Goal: Information Seeking & Learning: Learn about a topic

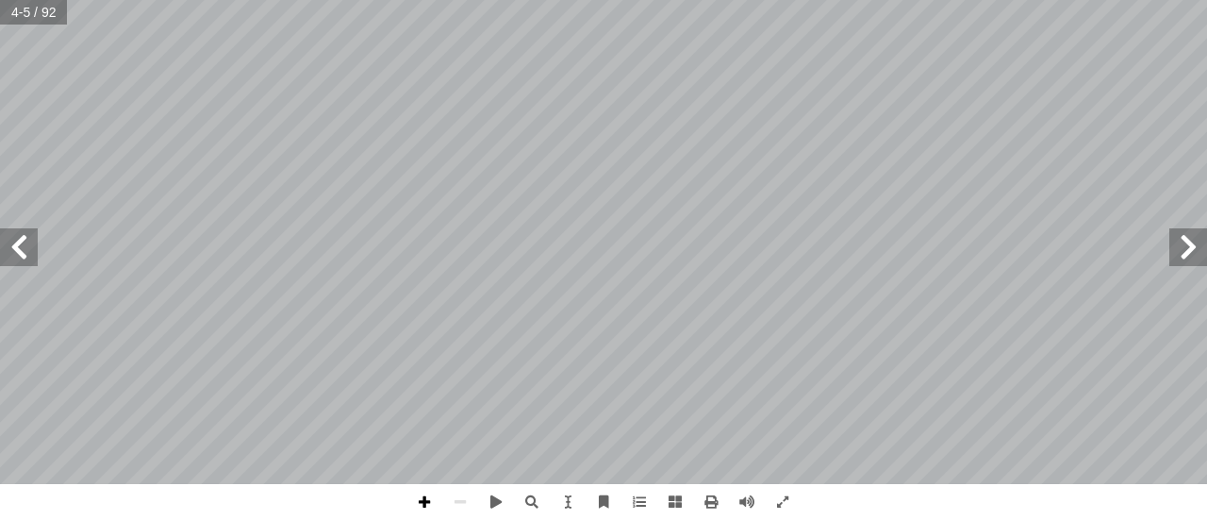
click at [424, 499] on span at bounding box center [424, 502] width 36 height 36
click at [27, 256] on span at bounding box center [19, 247] width 38 height 38
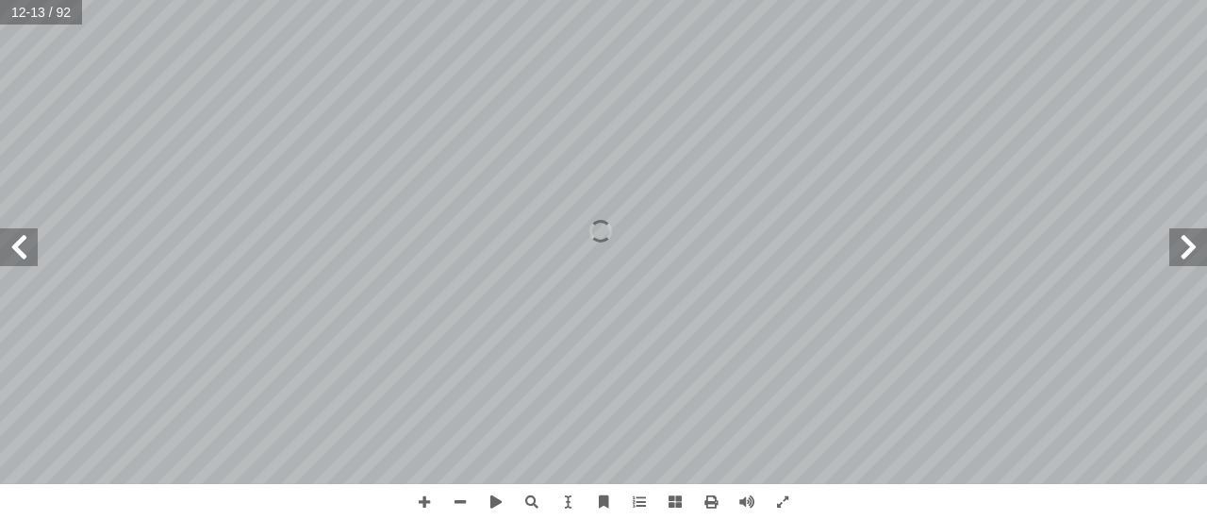
click at [27, 256] on span at bounding box center [19, 247] width 38 height 38
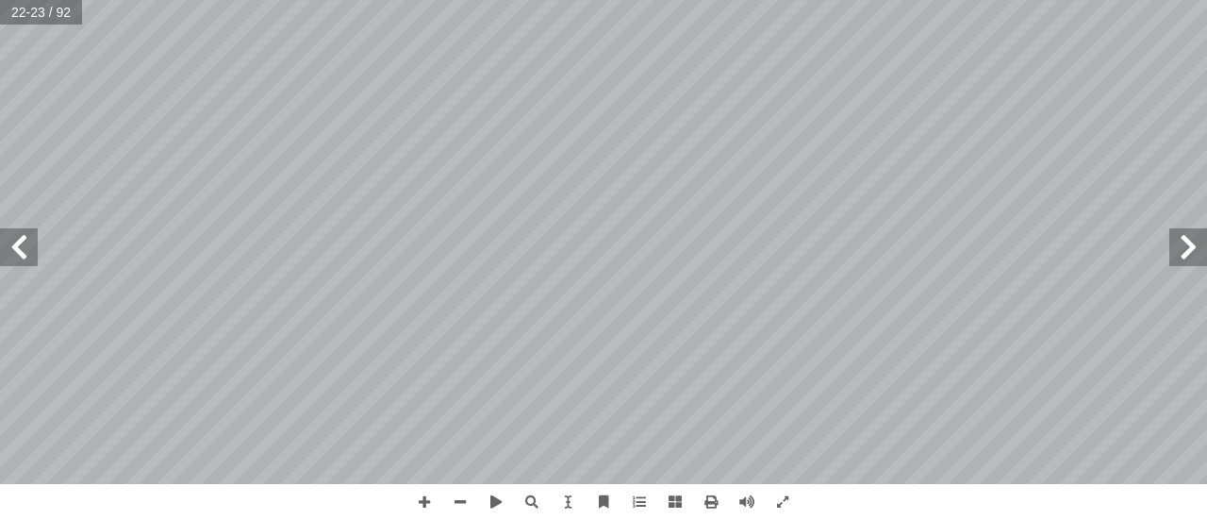
click at [1188, 256] on span at bounding box center [1188, 247] width 38 height 38
click at [413, 504] on span at bounding box center [424, 502] width 36 height 36
click at [14, 242] on span at bounding box center [19, 247] width 38 height 38
click at [1190, 250] on span at bounding box center [1188, 247] width 38 height 38
click at [1194, 258] on span at bounding box center [1188, 247] width 38 height 38
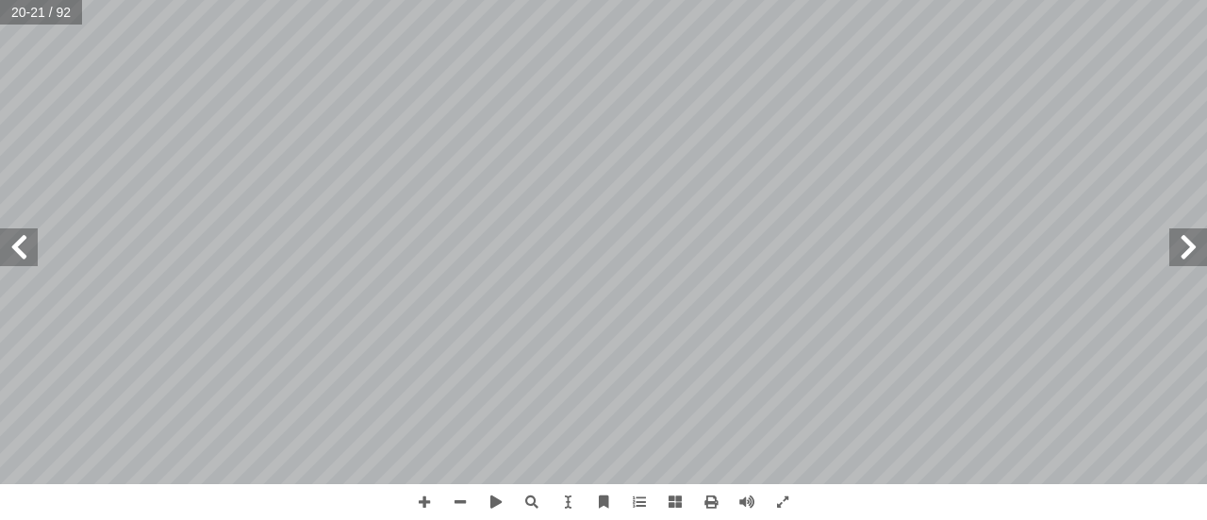
click at [1194, 258] on span at bounding box center [1188, 247] width 38 height 38
click at [1188, 252] on span at bounding box center [1188, 247] width 38 height 38
click at [1181, 252] on span at bounding box center [1188, 247] width 38 height 38
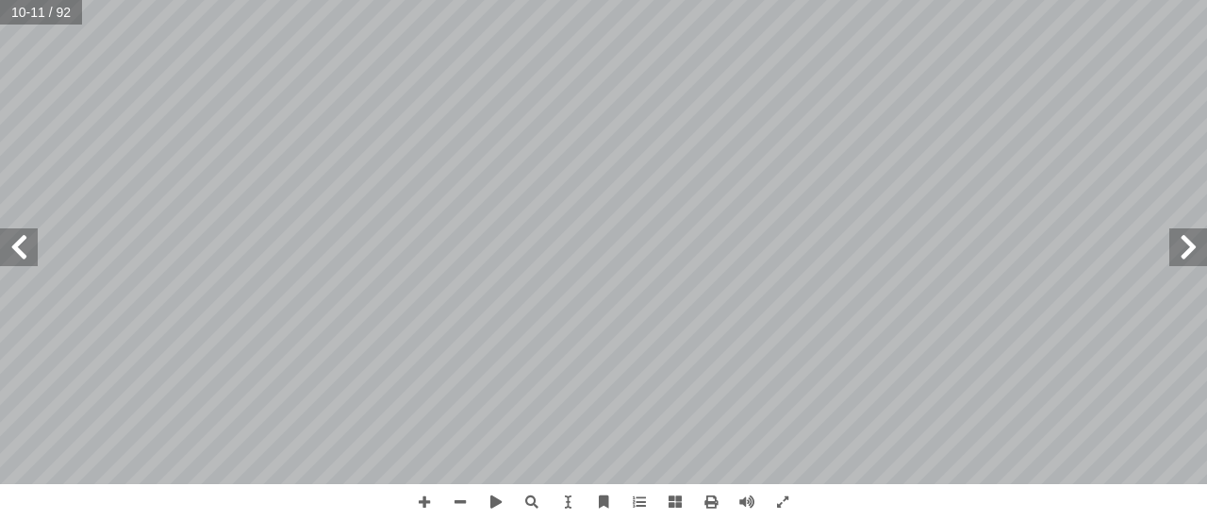
click at [1181, 252] on span at bounding box center [1188, 247] width 38 height 38
click at [27, 247] on span at bounding box center [19, 247] width 38 height 38
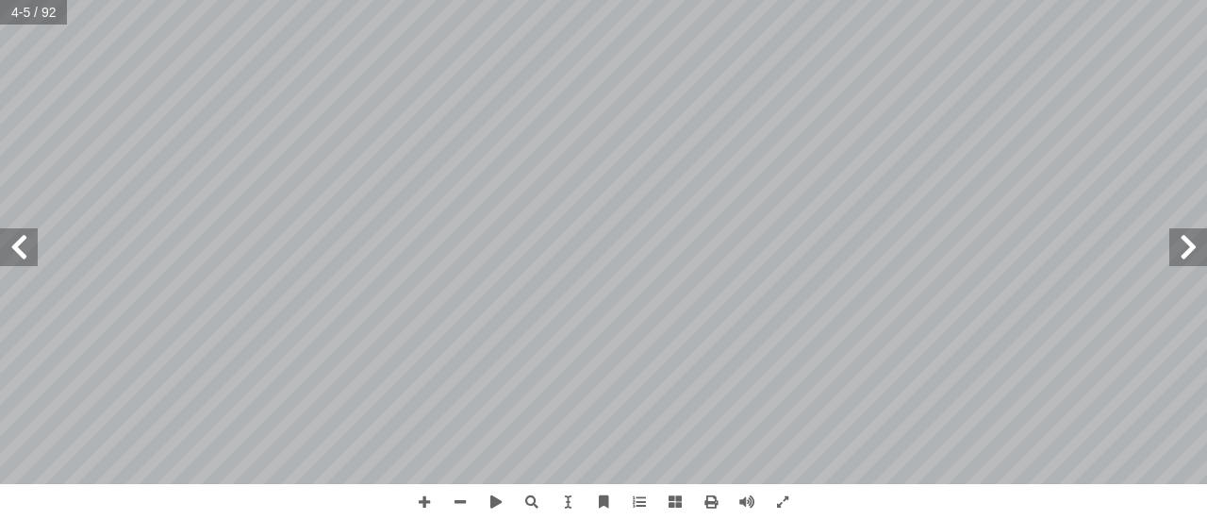
click at [27, 247] on span at bounding box center [19, 247] width 38 height 38
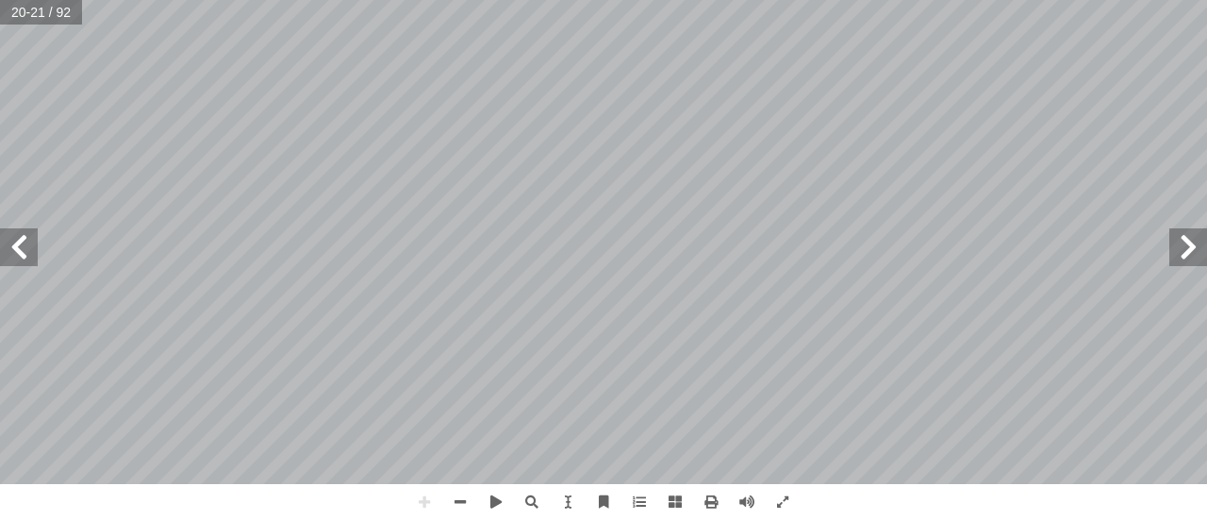
click at [15, 259] on span at bounding box center [19, 247] width 38 height 38
click at [1189, 259] on span at bounding box center [1188, 247] width 38 height 38
click at [1188, 259] on span at bounding box center [1188, 247] width 38 height 38
click at [468, 502] on span at bounding box center [460, 502] width 36 height 36
click at [1192, 246] on span at bounding box center [1188, 247] width 38 height 38
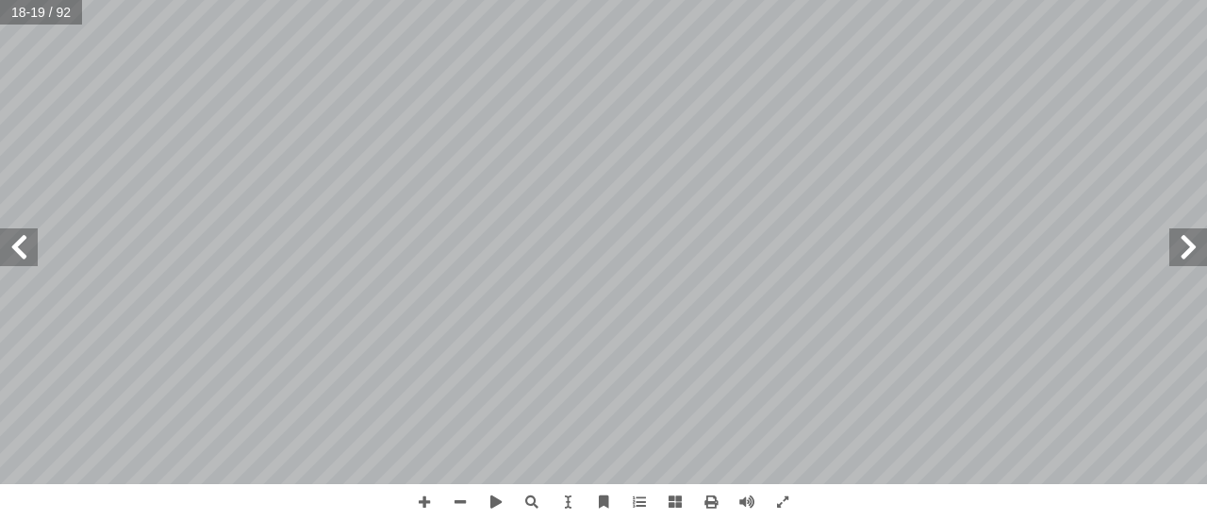
click at [1192, 246] on span at bounding box center [1188, 247] width 38 height 38
click at [1185, 260] on span at bounding box center [1188, 247] width 38 height 38
click at [459, 499] on span at bounding box center [460, 502] width 36 height 36
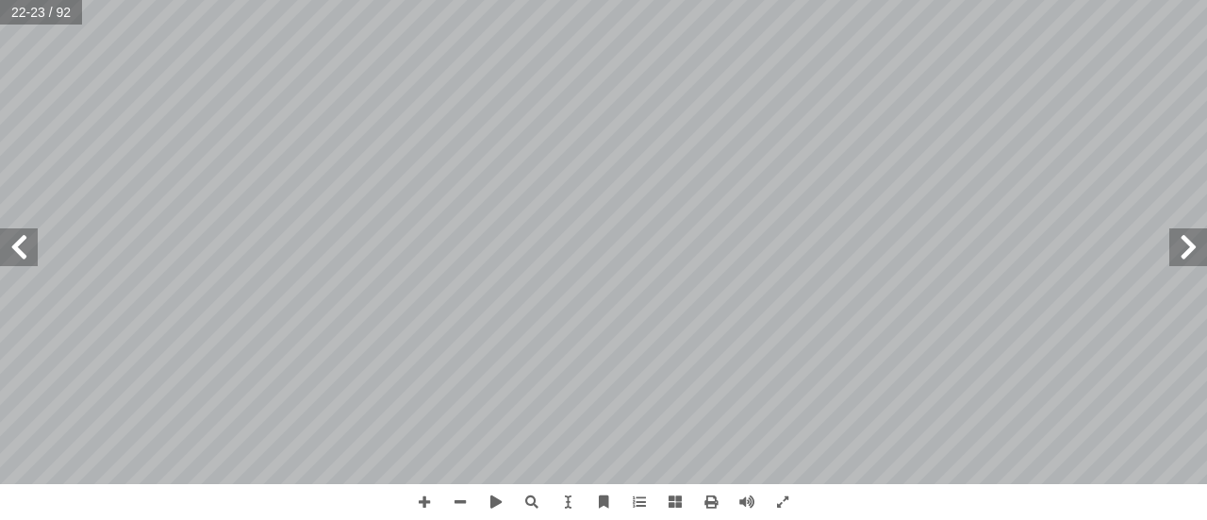
click at [18, 256] on span at bounding box center [19, 247] width 38 height 38
click at [460, 503] on span at bounding box center [460, 502] width 36 height 36
click at [426, 508] on span at bounding box center [424, 502] width 36 height 36
click at [453, 495] on span at bounding box center [460, 502] width 36 height 36
click at [1182, 254] on span at bounding box center [1188, 247] width 38 height 38
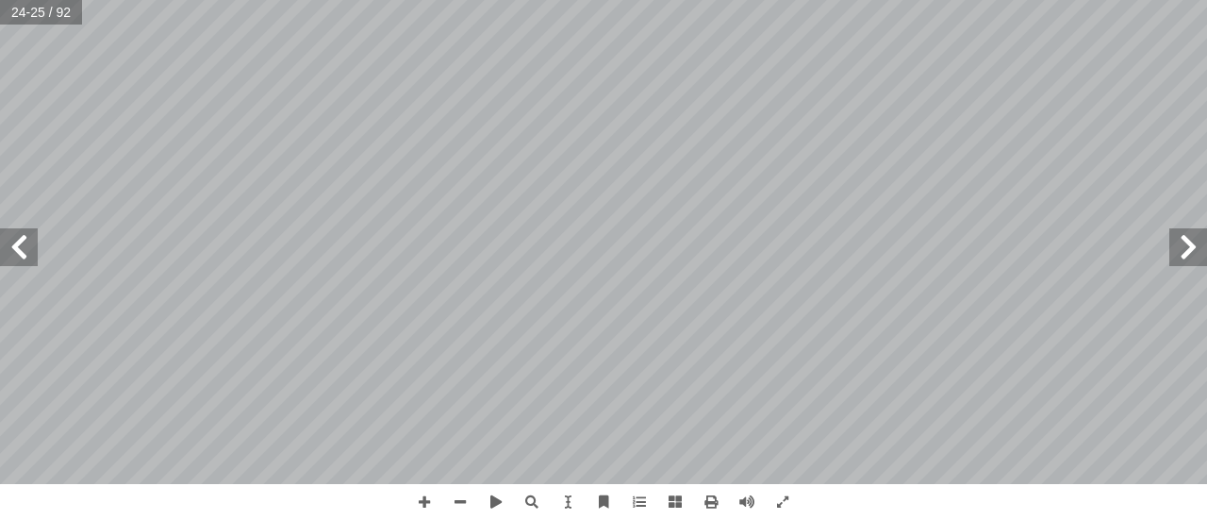
click at [1182, 254] on span at bounding box center [1188, 247] width 38 height 38
click at [1194, 239] on span at bounding box center [1188, 247] width 38 height 38
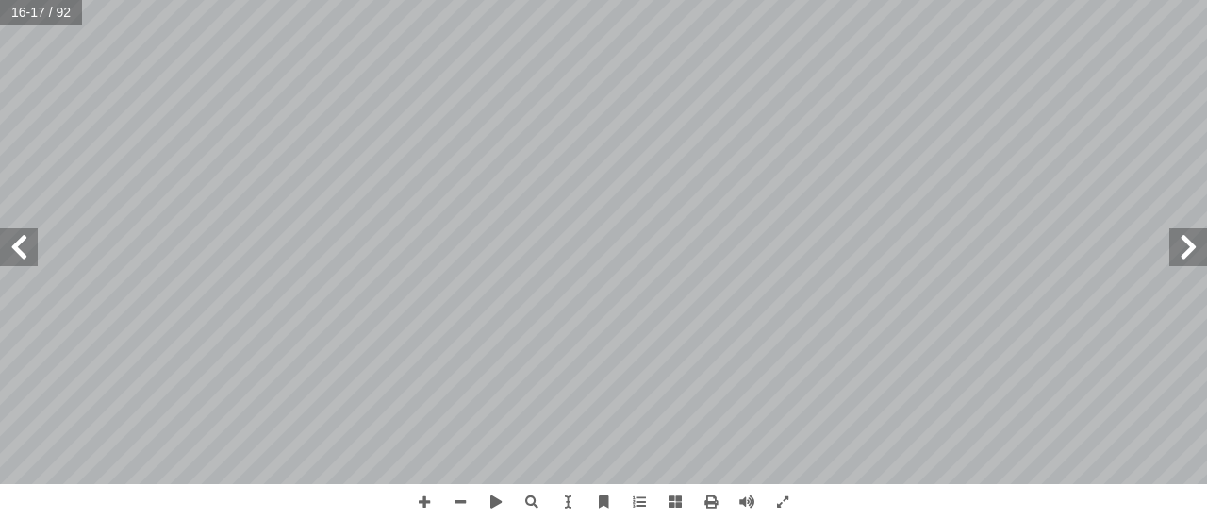
click at [1194, 239] on span at bounding box center [1188, 247] width 38 height 38
click at [33, 251] on span at bounding box center [19, 247] width 38 height 38
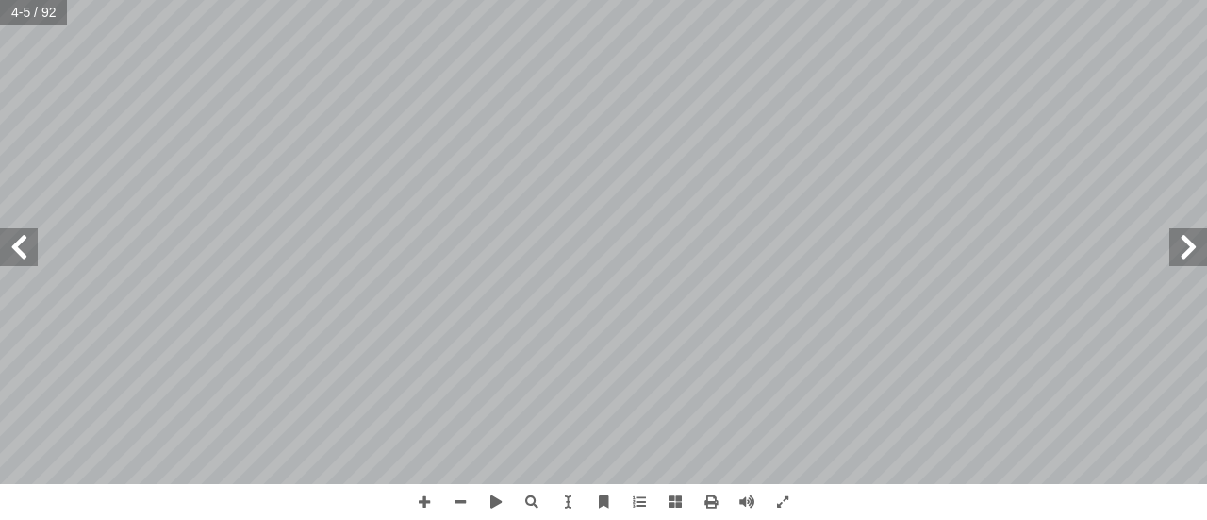
click at [33, 251] on span at bounding box center [19, 247] width 38 height 38
click at [20, 254] on span at bounding box center [19, 247] width 38 height 38
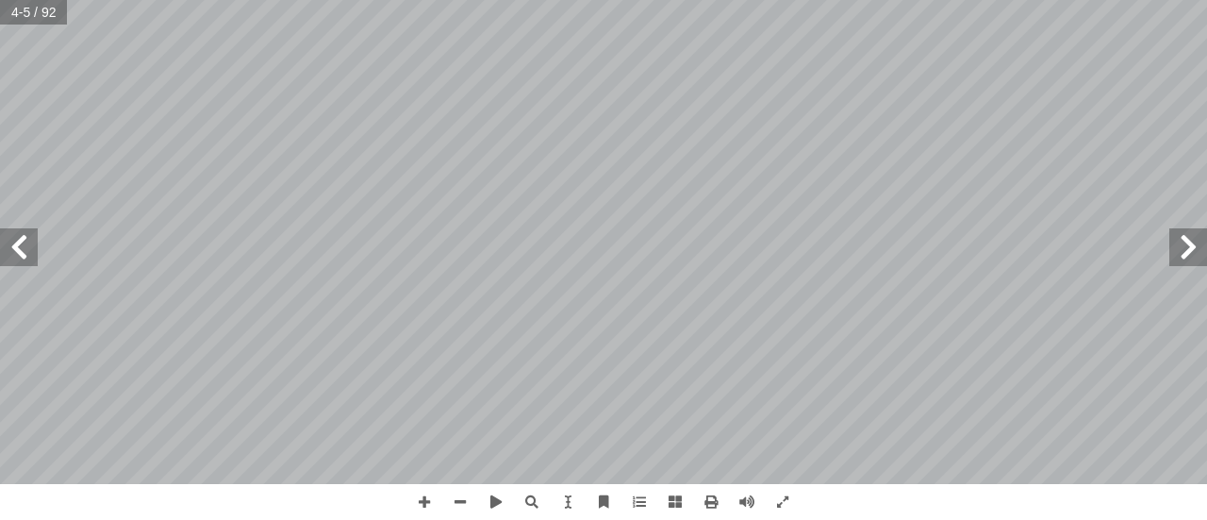
click at [20, 254] on span at bounding box center [19, 247] width 38 height 38
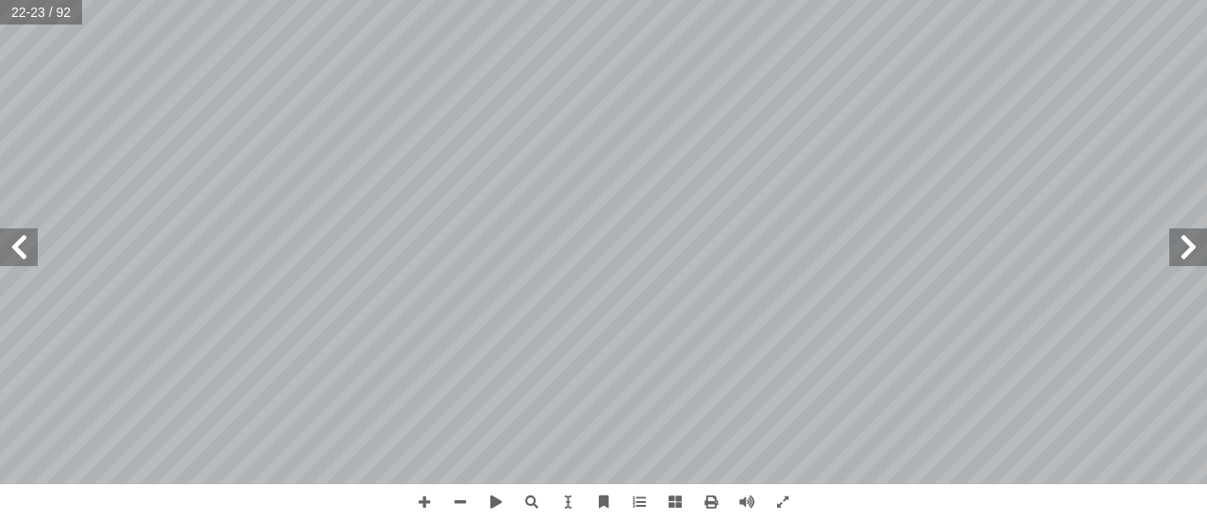
click at [20, 254] on span at bounding box center [19, 247] width 38 height 38
click at [17, 252] on span at bounding box center [19, 247] width 38 height 38
click at [1187, 263] on span at bounding box center [1188, 247] width 38 height 38
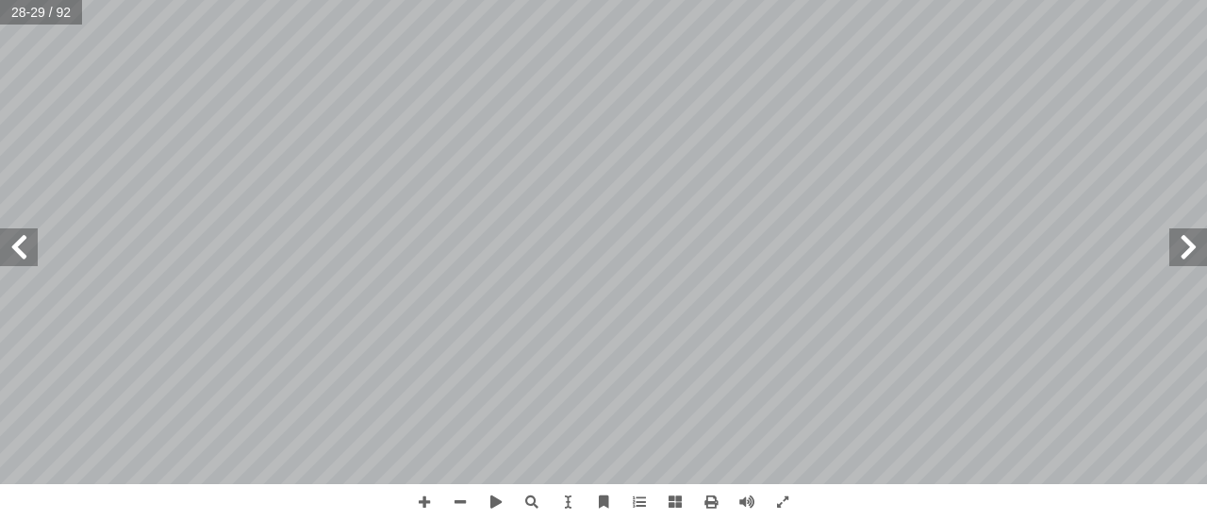
click at [1187, 263] on span at bounding box center [1188, 247] width 38 height 38
click at [1187, 248] on span at bounding box center [1188, 247] width 38 height 38
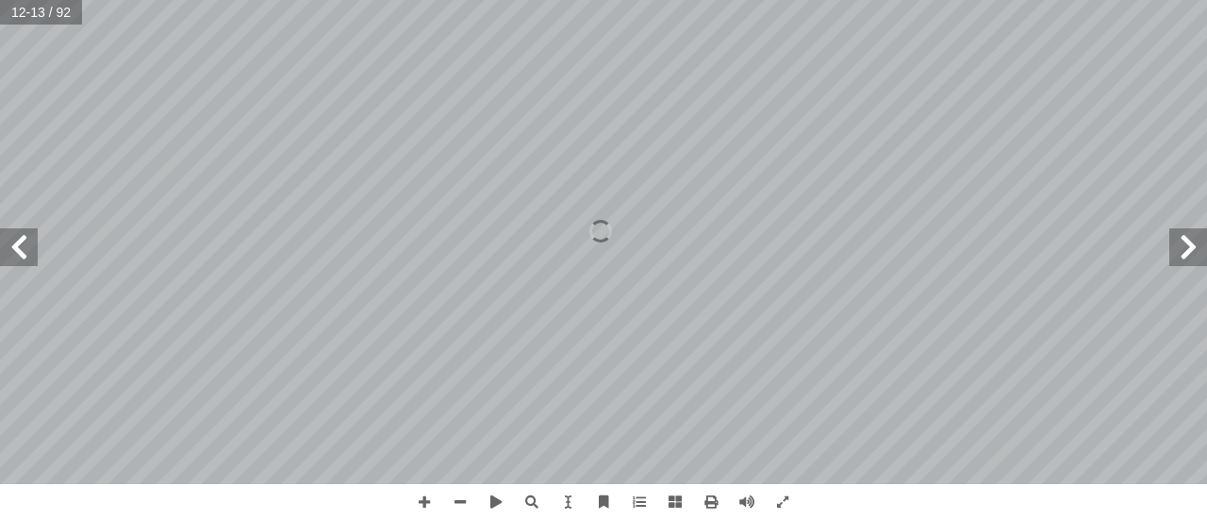
click at [1187, 248] on span at bounding box center [1188, 247] width 38 height 38
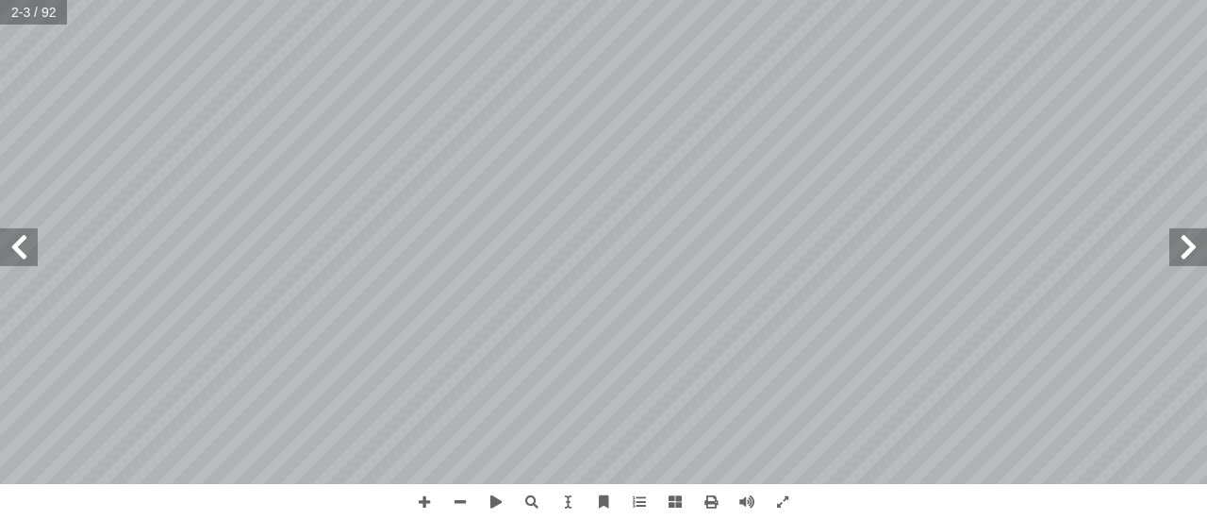
click at [1187, 248] on span at bounding box center [1188, 247] width 38 height 38
click at [20, 250] on span at bounding box center [19, 247] width 38 height 38
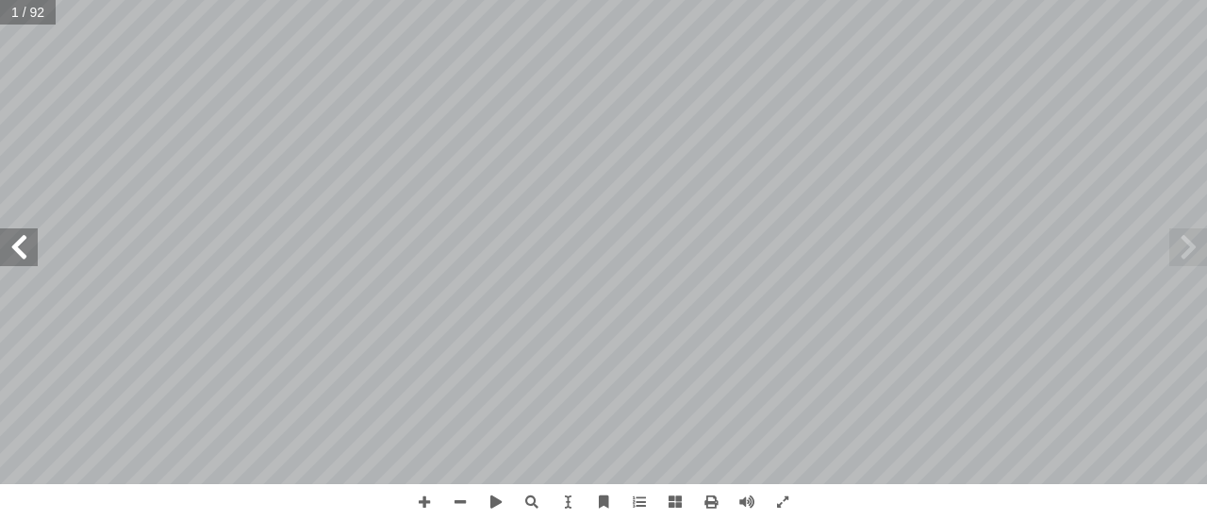
click at [20, 250] on span at bounding box center [19, 247] width 38 height 38
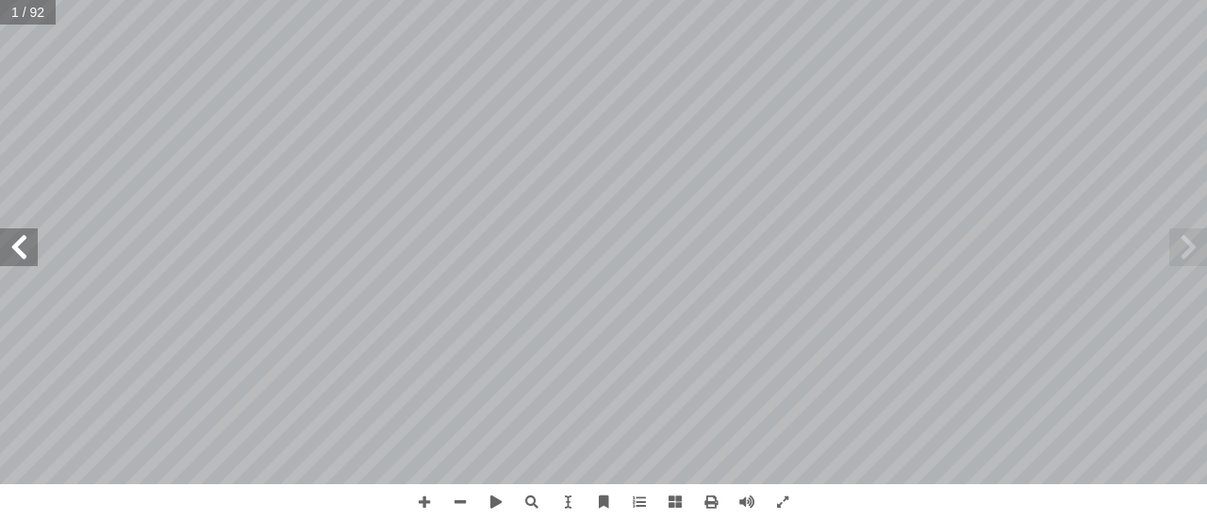
click at [20, 250] on span at bounding box center [19, 247] width 38 height 38
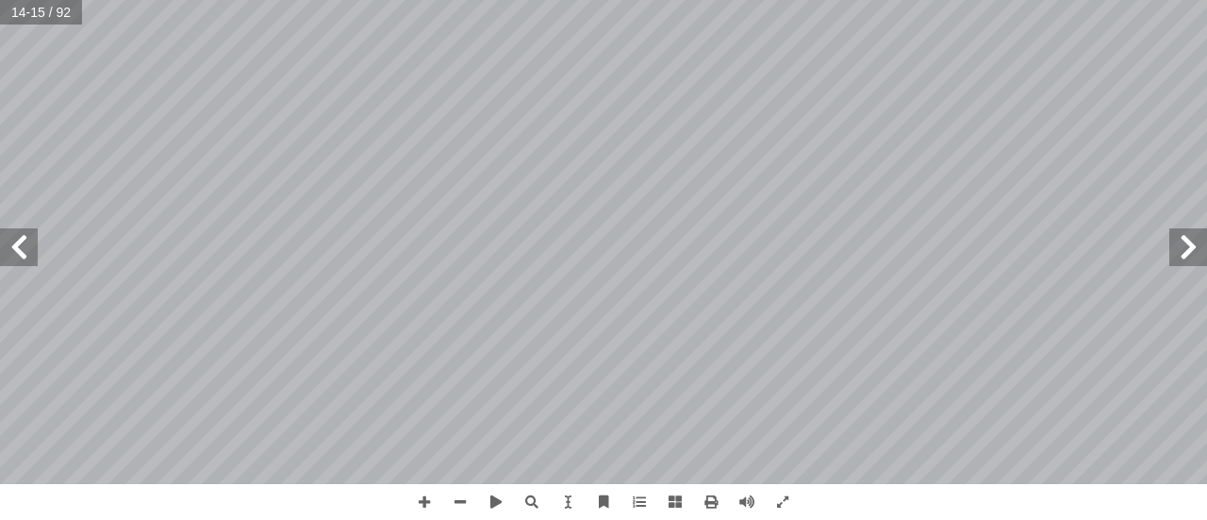
click at [20, 250] on span at bounding box center [19, 247] width 38 height 38
click at [21, 250] on span at bounding box center [19, 247] width 38 height 38
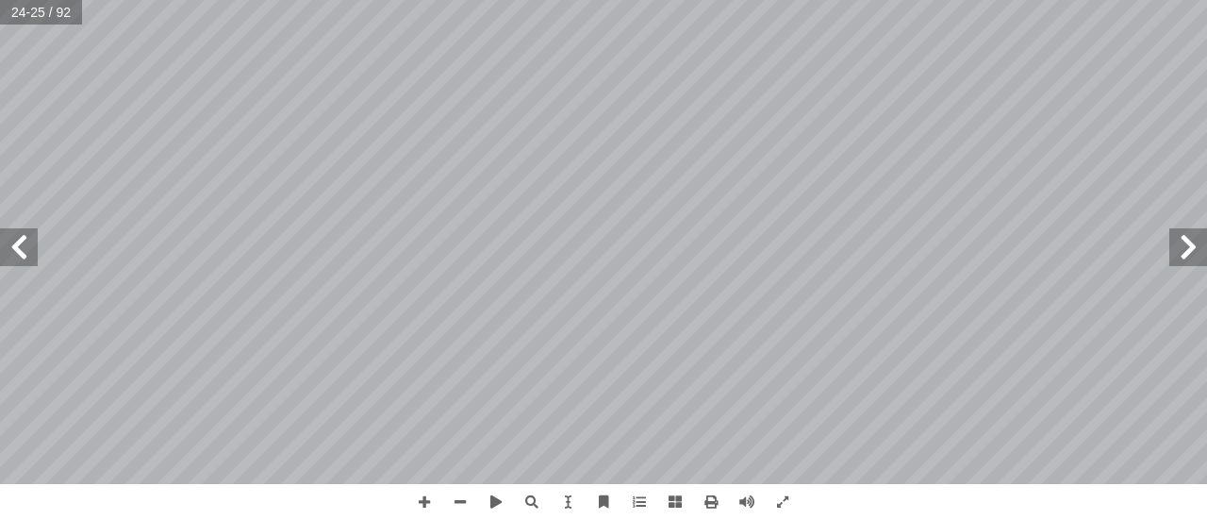
click at [21, 250] on span at bounding box center [19, 247] width 38 height 38
click at [32, 254] on span at bounding box center [19, 247] width 38 height 38
click at [1190, 256] on span at bounding box center [1188, 247] width 38 height 38
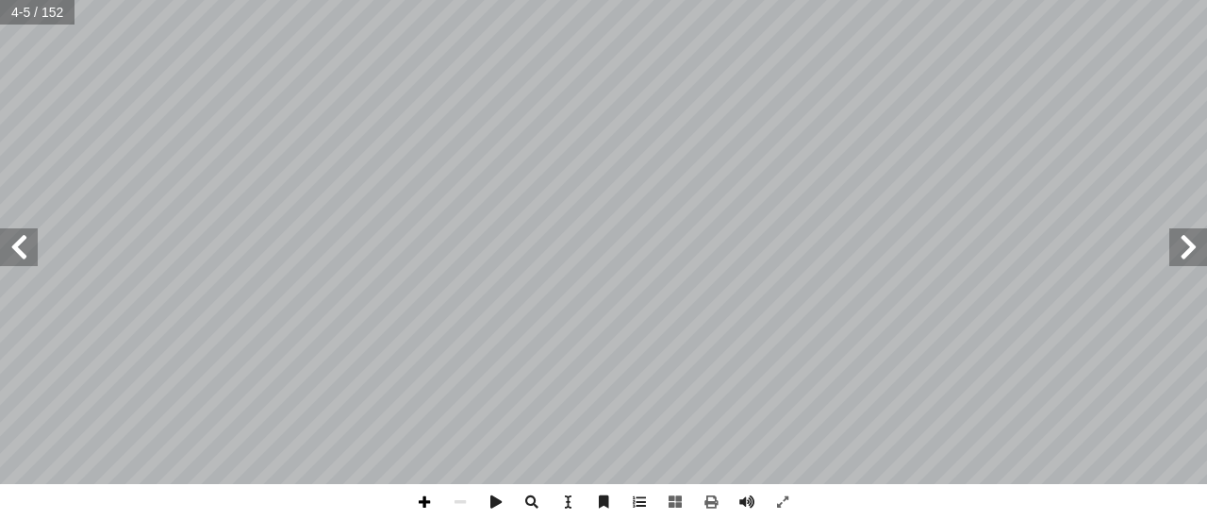
click at [423, 504] on span at bounding box center [424, 502] width 36 height 36
click at [20, 259] on span at bounding box center [19, 247] width 38 height 38
click at [20, 252] on span at bounding box center [19, 247] width 38 height 38
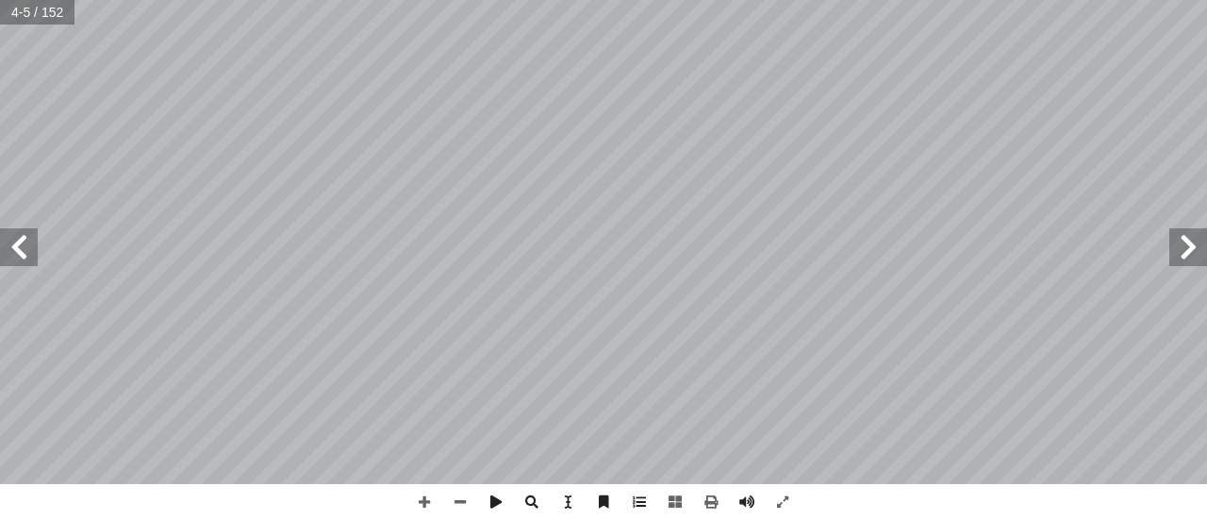
click at [20, 252] on span at bounding box center [19, 247] width 38 height 38
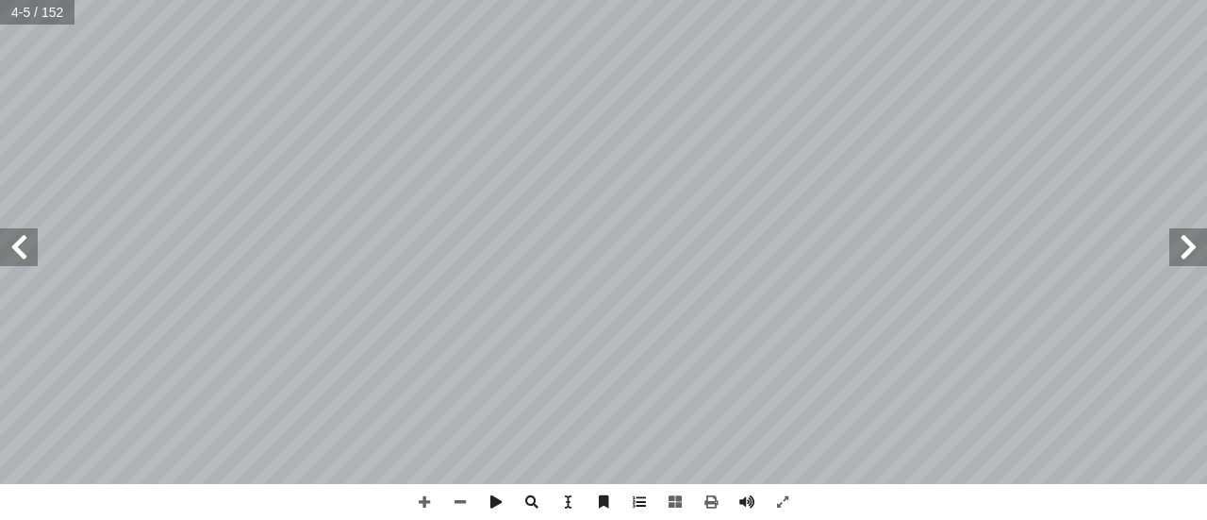
click at [20, 252] on span at bounding box center [19, 247] width 38 height 38
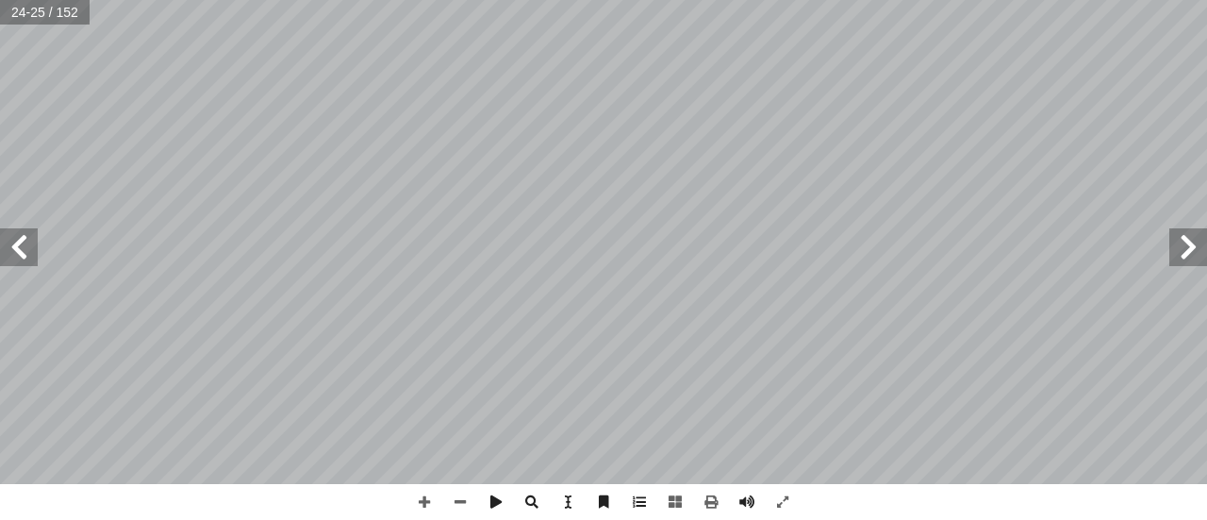
click at [1190, 257] on span at bounding box center [1188, 247] width 38 height 38
click at [1183, 256] on span at bounding box center [1188, 247] width 38 height 38
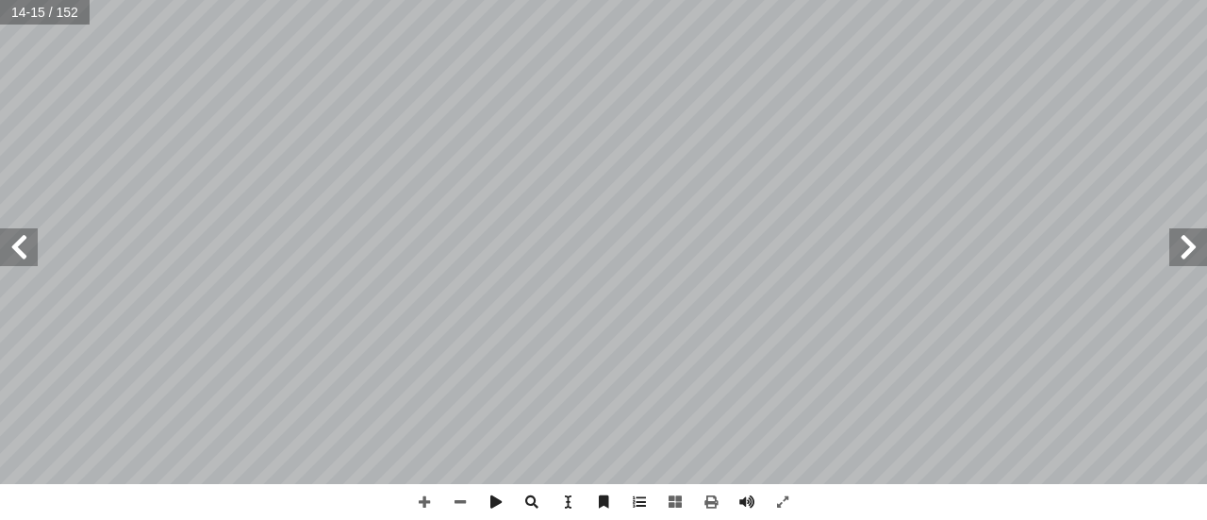
click at [1186, 242] on span at bounding box center [1188, 247] width 38 height 38
click at [14, 257] on span at bounding box center [19, 247] width 38 height 38
click at [1183, 255] on span at bounding box center [1188, 247] width 38 height 38
